Goal: Obtain resource: Download file/media

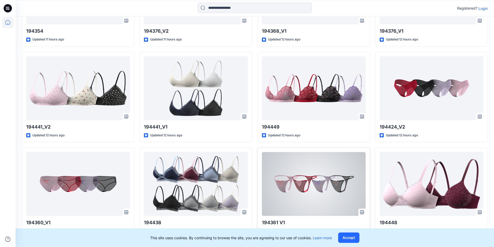
scroll to position [603, 0]
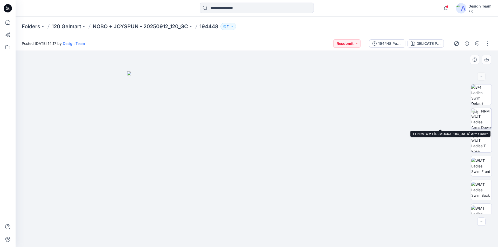
click at [484, 115] on img at bounding box center [481, 118] width 20 height 20
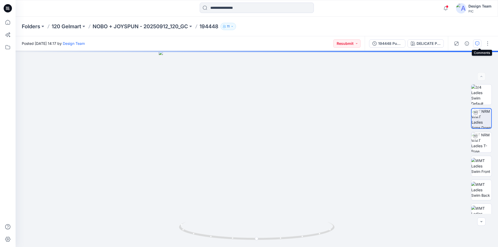
click at [479, 45] on icon "button" at bounding box center [477, 44] width 4 height 4
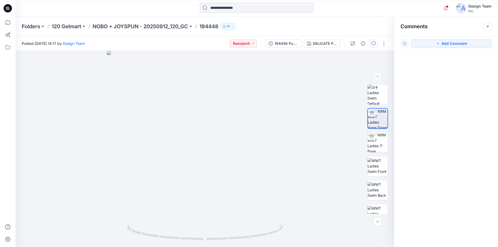
click at [490, 25] on button "button" at bounding box center [488, 26] width 8 height 8
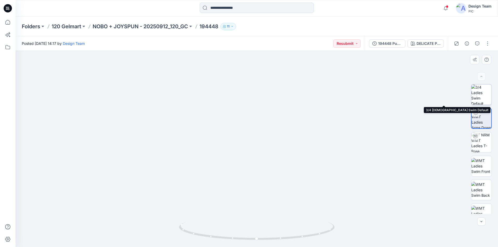
click at [481, 92] on img at bounding box center [481, 95] width 20 height 20
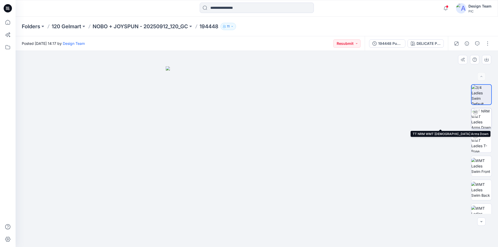
click at [477, 115] on div at bounding box center [475, 112] width 8 height 8
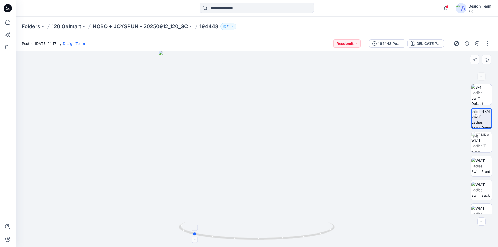
drag, startPoint x: 328, startPoint y: 232, endPoint x: 267, endPoint y: 238, distance: 61.0
click at [267, 238] on icon at bounding box center [257, 231] width 157 height 19
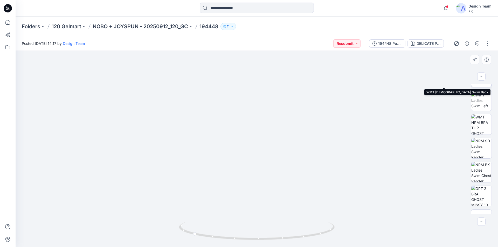
scroll to position [130, 0]
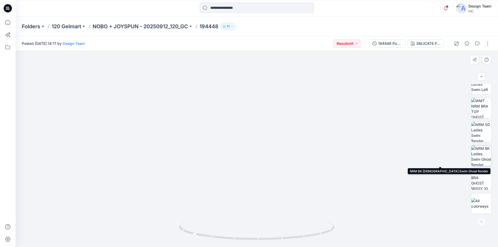
click at [481, 158] on img at bounding box center [481, 156] width 20 height 20
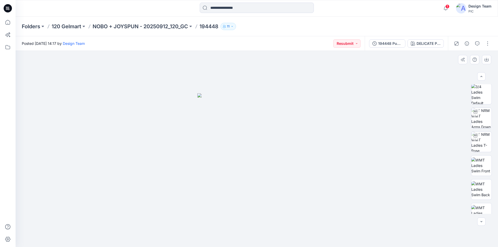
scroll to position [0, 0]
click at [477, 138] on div at bounding box center [475, 136] width 8 height 8
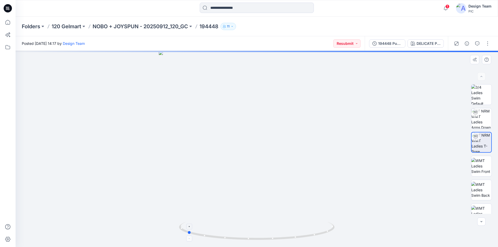
drag, startPoint x: 327, startPoint y: 236, endPoint x: 257, endPoint y: 238, distance: 69.8
click at [257, 238] on icon at bounding box center [257, 231] width 157 height 19
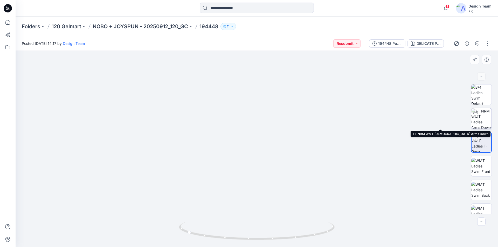
click at [485, 114] on img at bounding box center [481, 118] width 20 height 20
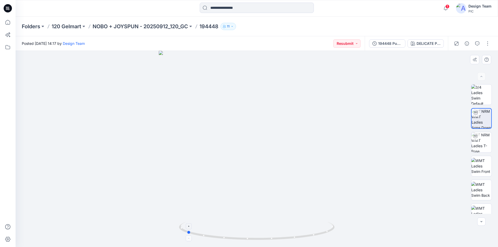
drag, startPoint x: 330, startPoint y: 232, endPoint x: 260, endPoint y: 240, distance: 70.7
click at [260, 240] on icon at bounding box center [257, 231] width 157 height 19
drag, startPoint x: 329, startPoint y: 232, endPoint x: 244, endPoint y: 231, distance: 85.4
click at [244, 231] on icon at bounding box center [257, 231] width 157 height 19
click at [490, 44] on button "button" at bounding box center [488, 43] width 8 height 8
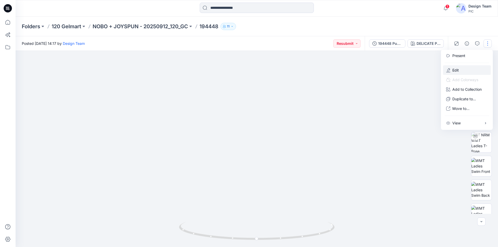
click at [464, 66] on button "Edit" at bounding box center [467, 70] width 48 height 10
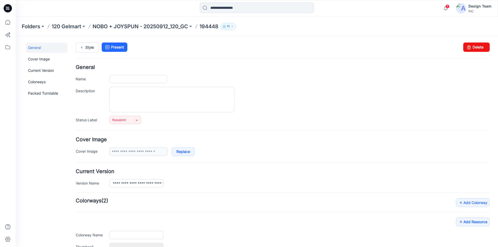
type input "******"
type input "**********"
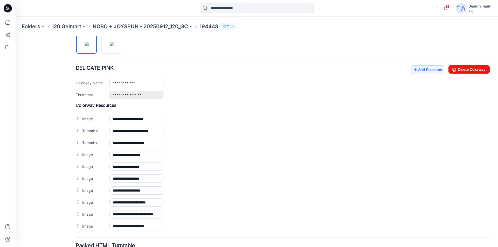
scroll to position [182, 0]
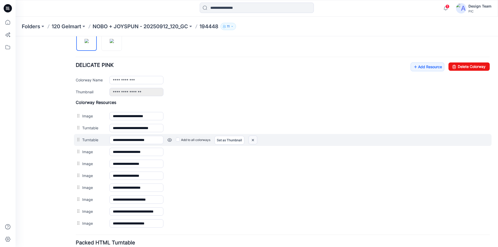
click at [255, 140] on img at bounding box center [253, 140] width 8 height 9
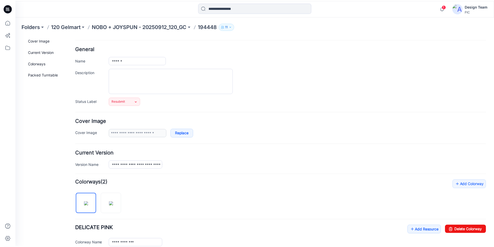
scroll to position [0, 0]
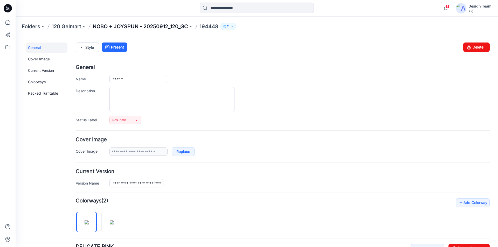
click at [174, 26] on p "NOBO + JOYSPUN - 20250912_120_GC" at bounding box center [140, 26] width 95 height 7
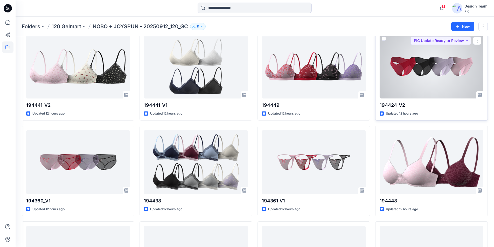
scroll to position [521, 0]
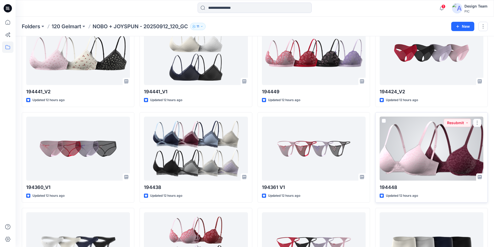
click at [422, 122] on div at bounding box center [432, 149] width 104 height 64
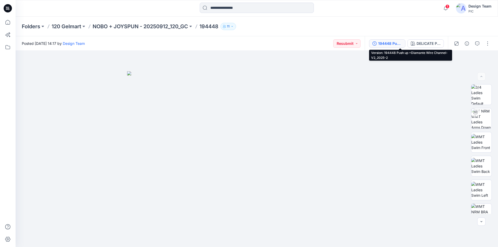
click at [402, 43] on div "194448 Push up +Diamante Wire Channel-V2_2025-2" at bounding box center [390, 44] width 24 height 6
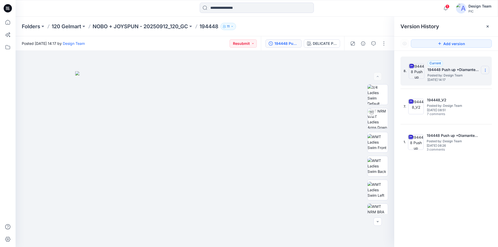
click at [487, 70] on icon at bounding box center [485, 70] width 4 height 4
click at [460, 114] on span "Delete Version" at bounding box center [449, 114] width 24 height 6
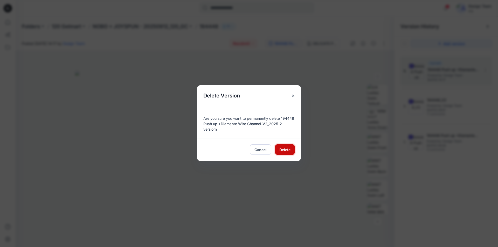
click at [285, 147] on span "Delete" at bounding box center [284, 149] width 11 height 5
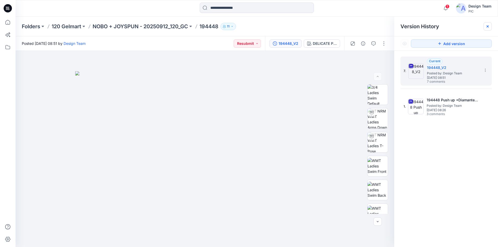
click at [488, 26] on icon at bounding box center [488, 26] width 4 height 4
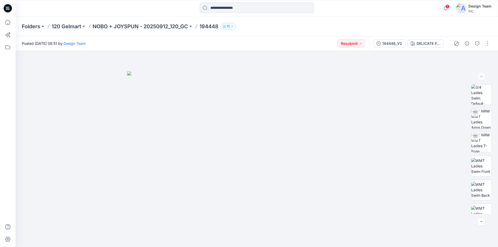
click at [9, 7] on icon at bounding box center [8, 8] width 8 height 8
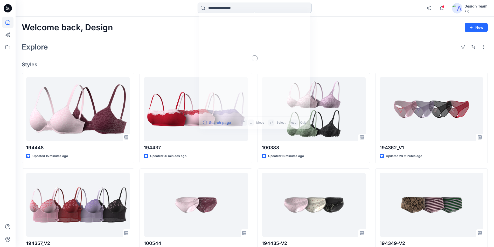
click at [224, 7] on input at bounding box center [255, 8] width 114 height 10
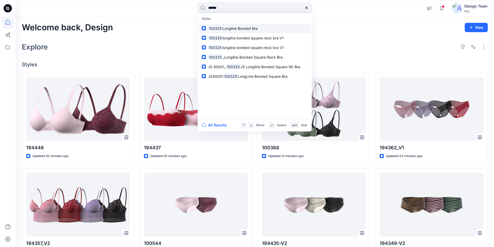
type input "******"
click at [233, 26] on span "Longline Bonded Bra" at bounding box center [240, 28] width 35 height 4
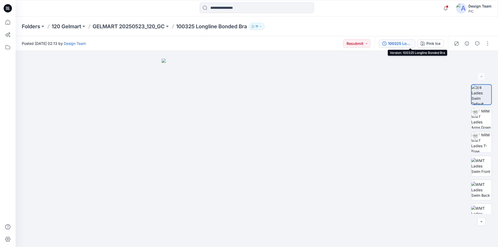
click at [412, 45] on div "100325 Longline Bonded Bra" at bounding box center [400, 44] width 24 height 6
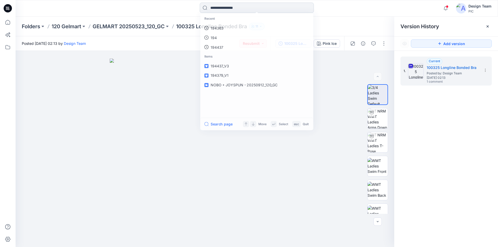
click at [246, 8] on input at bounding box center [257, 8] width 114 height 10
click at [223, 26] on link "100325" at bounding box center [257, 29] width 112 height 10
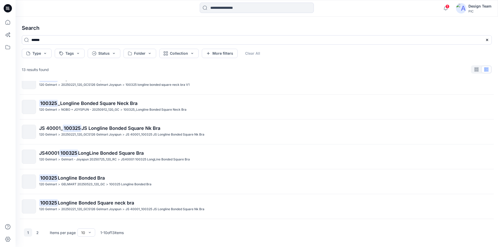
scroll to position [76, 0]
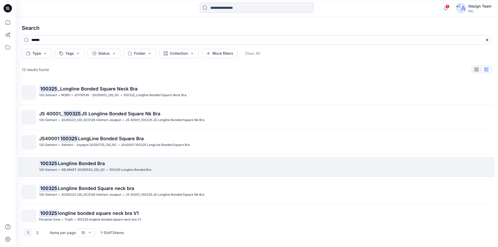
click at [79, 161] on span "Longline Bonded Bra" at bounding box center [81, 163] width 47 height 5
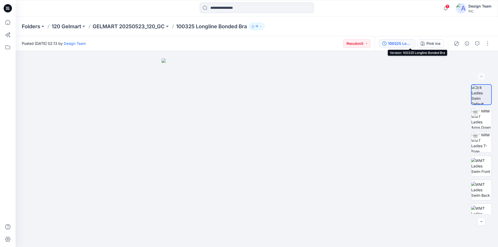
click at [412, 45] on div "100325 Longline Bonded Bra" at bounding box center [400, 44] width 24 height 6
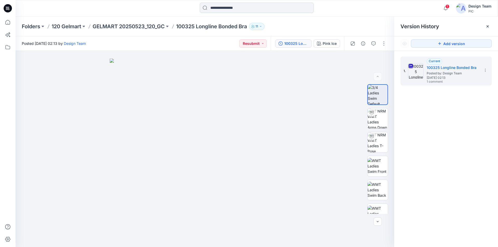
click at [251, 10] on input at bounding box center [257, 8] width 114 height 10
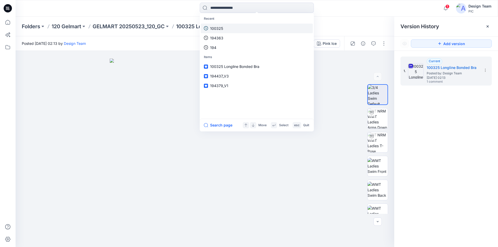
click at [221, 29] on p "100325" at bounding box center [216, 28] width 13 height 5
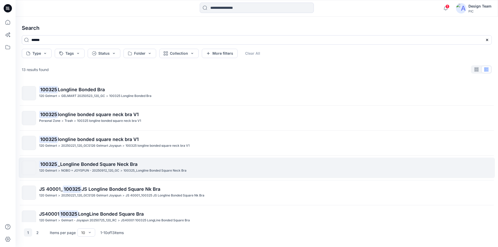
click at [124, 168] on p "100325_Longline Bonded Square Neck Bra" at bounding box center [155, 170] width 63 height 5
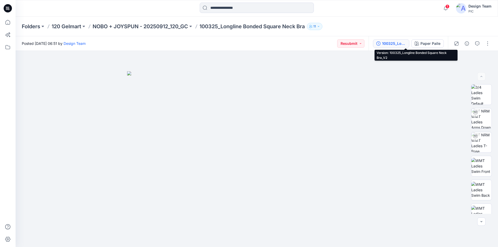
click at [405, 42] on div "100325_Longline Bonded Square Neck Bra_V2" at bounding box center [394, 44] width 24 height 6
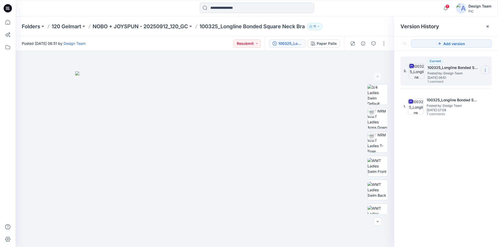
click at [487, 71] on icon at bounding box center [485, 70] width 4 height 4
click at [453, 80] on span "Download Source BW File" at bounding box center [459, 80] width 44 height 6
click at [375, 42] on icon "button" at bounding box center [374, 44] width 4 height 4
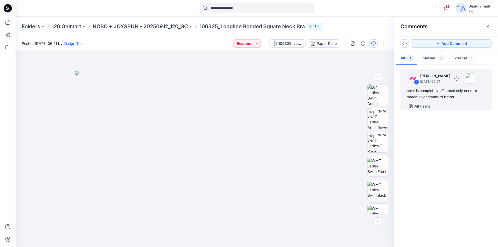
click at [420, 91] on div "color is completely off, absolutely need to match color standard better." at bounding box center [446, 94] width 79 height 12
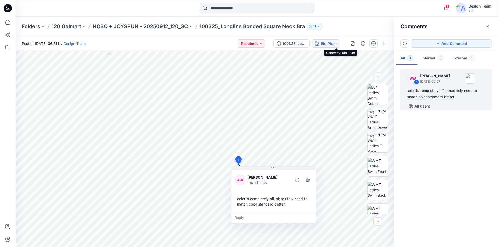
click at [337, 44] on div "Rio Plum" at bounding box center [329, 44] width 16 height 6
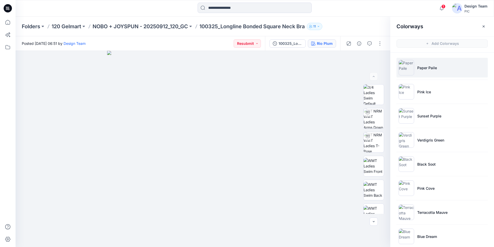
click at [429, 65] on p "Paper Paile" at bounding box center [428, 67] width 20 height 5
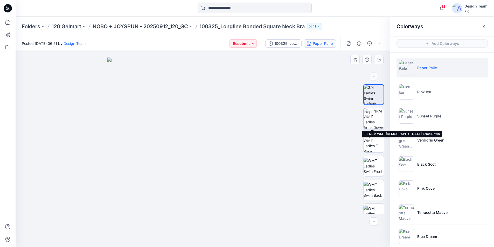
click at [372, 117] on img at bounding box center [374, 118] width 20 height 20
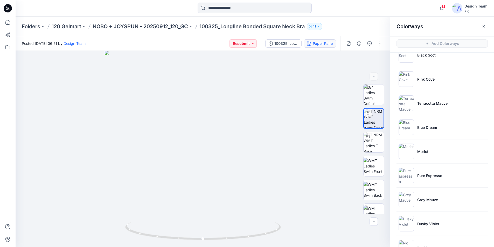
scroll to position [130, 0]
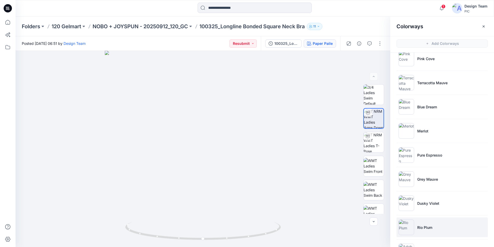
click at [429, 227] on p "Rio Plum" at bounding box center [425, 227] width 15 height 5
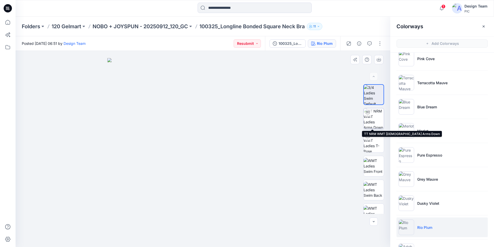
click at [371, 117] on img at bounding box center [374, 118] width 20 height 20
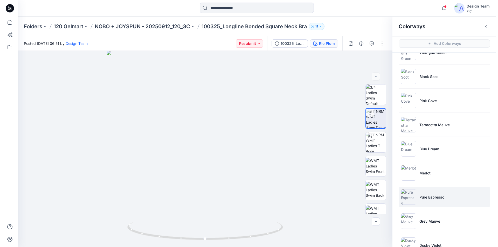
scroll to position [104, 0]
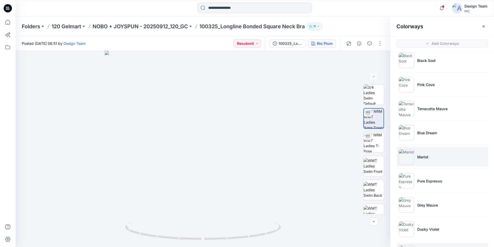
click at [424, 151] on li "Merlot" at bounding box center [442, 157] width 91 height 20
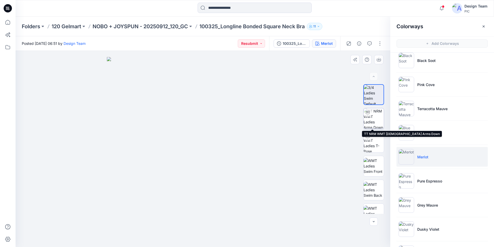
click at [370, 119] on img at bounding box center [374, 118] width 20 height 20
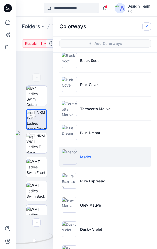
click at [146, 26] on icon "button" at bounding box center [147, 26] width 4 height 4
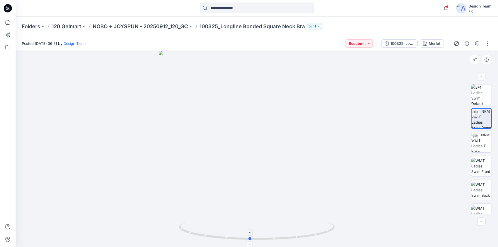
drag, startPoint x: 322, startPoint y: 234, endPoint x: 315, endPoint y: 237, distance: 7.4
click at [315, 237] on icon at bounding box center [257, 231] width 157 height 19
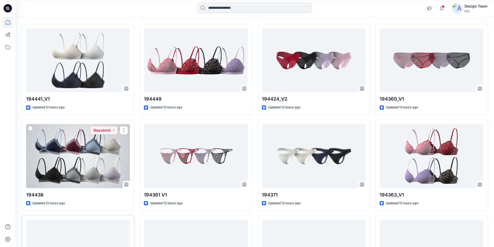
scroll to position [645, 0]
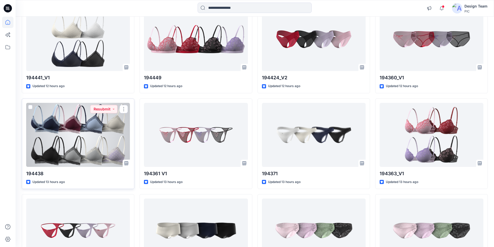
click at [102, 103] on div at bounding box center [78, 135] width 104 height 64
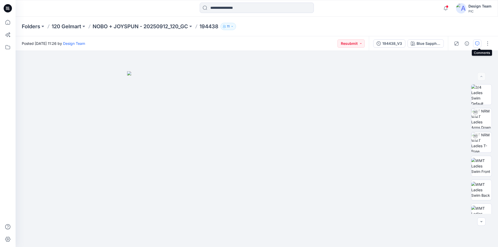
click at [480, 44] on icon "button" at bounding box center [477, 44] width 4 height 4
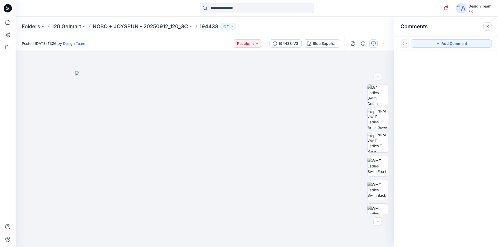
click at [489, 27] on icon "button" at bounding box center [488, 26] width 4 height 4
